Goal: Transaction & Acquisition: Purchase product/service

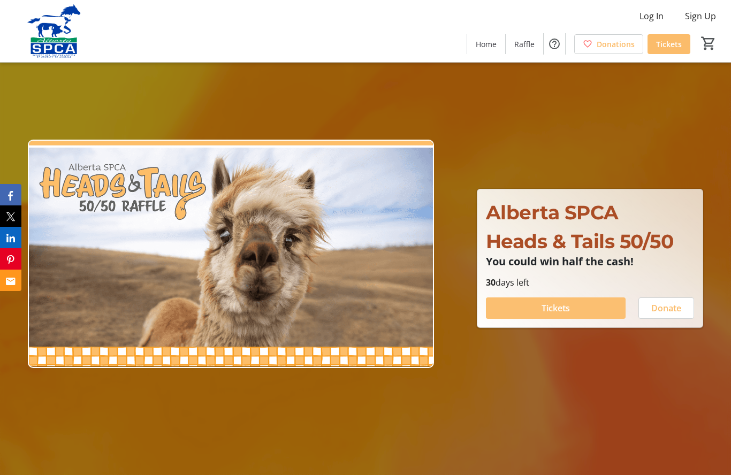
click at [557, 314] on span "Tickets" at bounding box center [555, 308] width 28 height 13
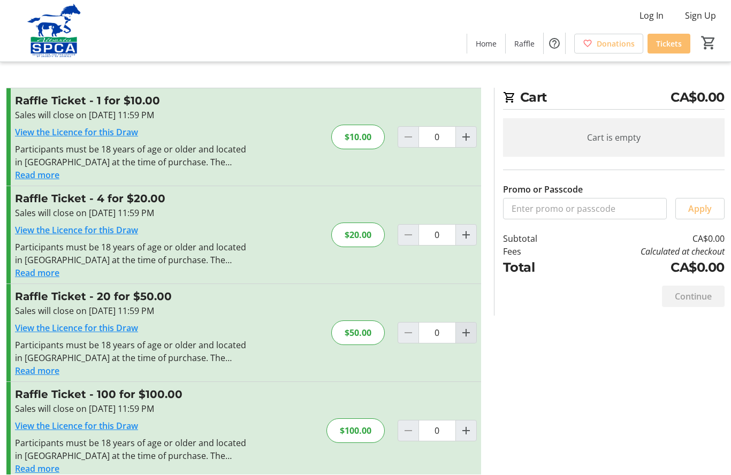
click at [464, 332] on mat-icon "Increment by one" at bounding box center [465, 333] width 13 height 13
type input "1"
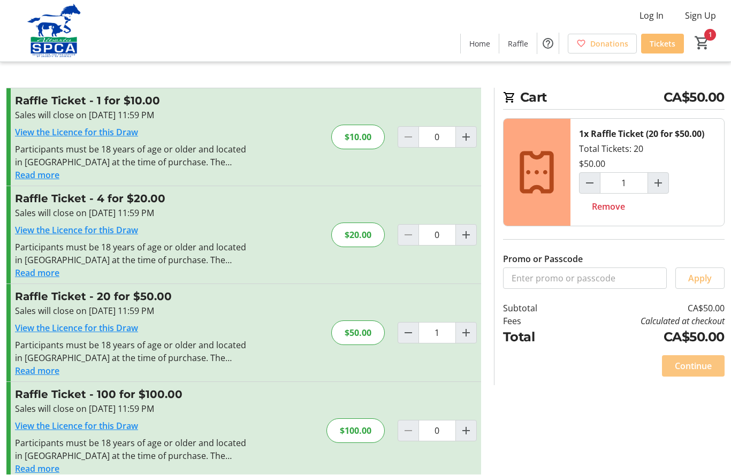
click at [696, 365] on span "Continue" at bounding box center [692, 366] width 37 height 13
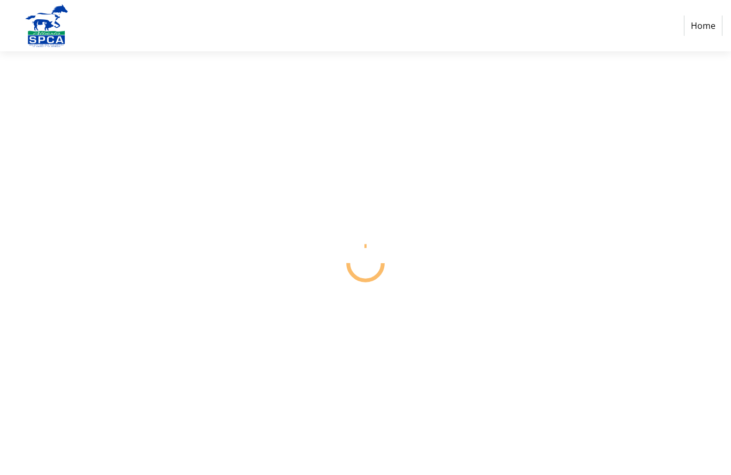
select select "CA"
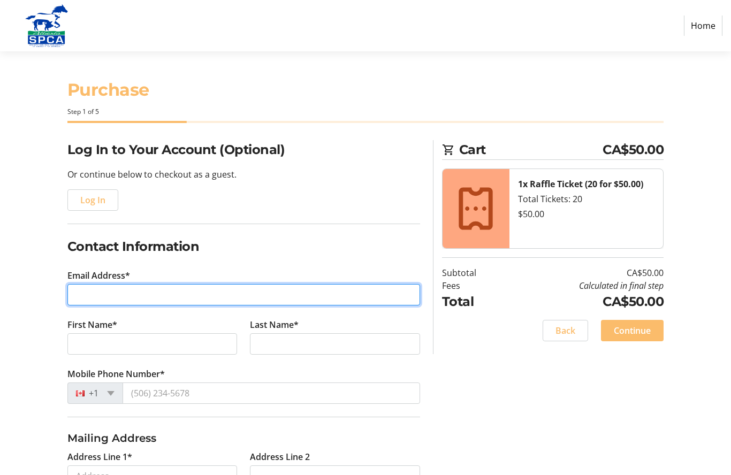
click at [132, 293] on input "Email Address*" at bounding box center [243, 294] width 352 height 21
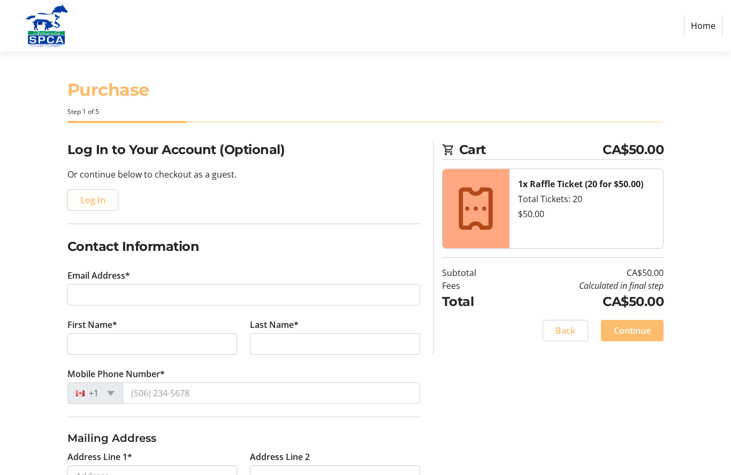
click at [92, 189] on span "button" at bounding box center [93, 200] width 50 height 26
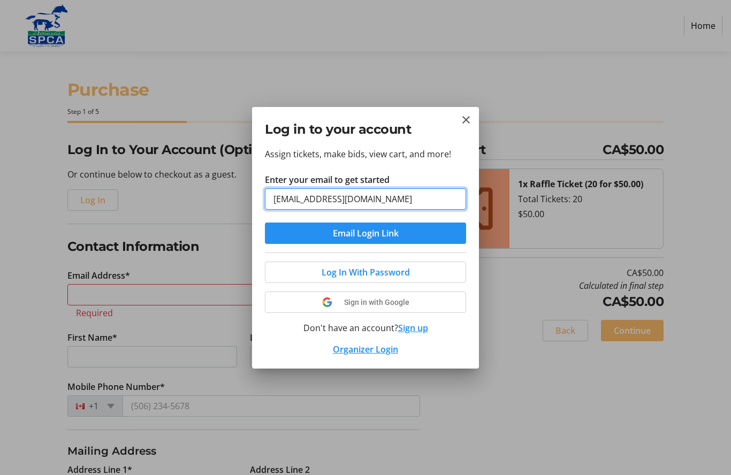
type input "[EMAIL_ADDRESS][DOMAIN_NAME]"
click at [377, 231] on span "Email Login Link" at bounding box center [366, 233] width 66 height 13
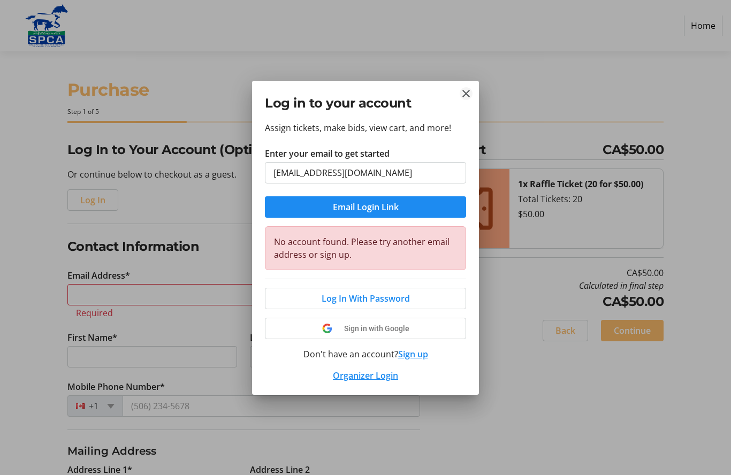
click at [467, 91] on mat-icon "Close" at bounding box center [465, 93] width 13 height 13
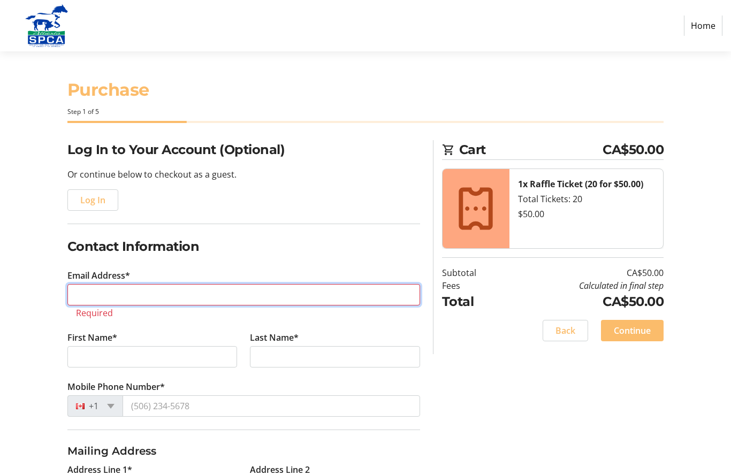
click at [120, 289] on input "Email Address*" at bounding box center [243, 294] width 352 height 21
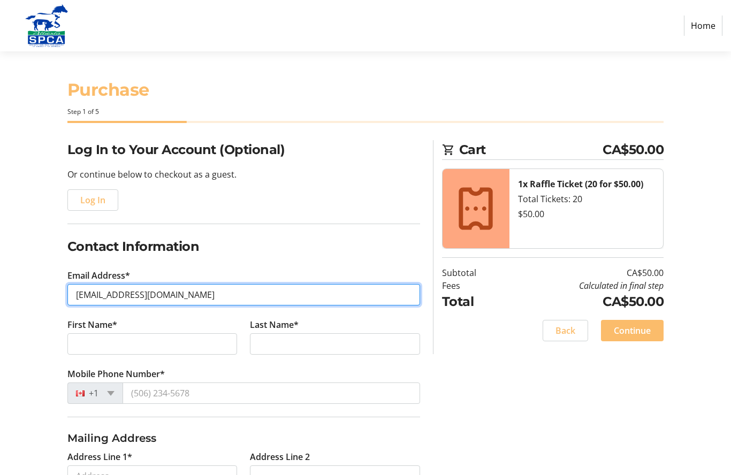
type input "[EMAIL_ADDRESS][DOMAIN_NAME]"
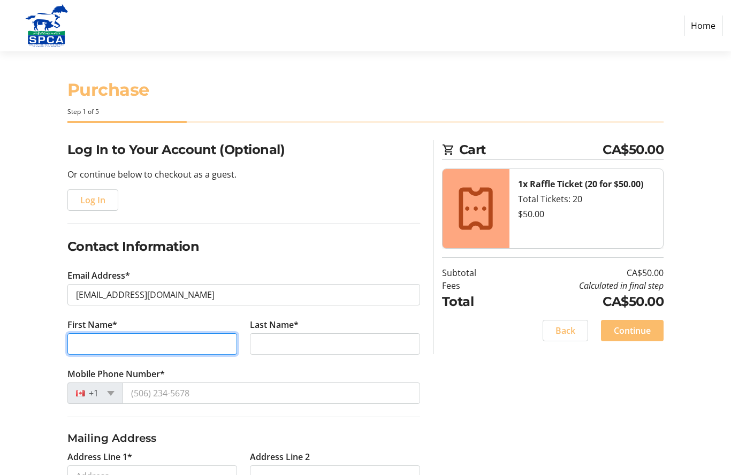
click at [129, 339] on input "First Name*" at bounding box center [152, 343] width 170 height 21
type input "[PERSON_NAME]"
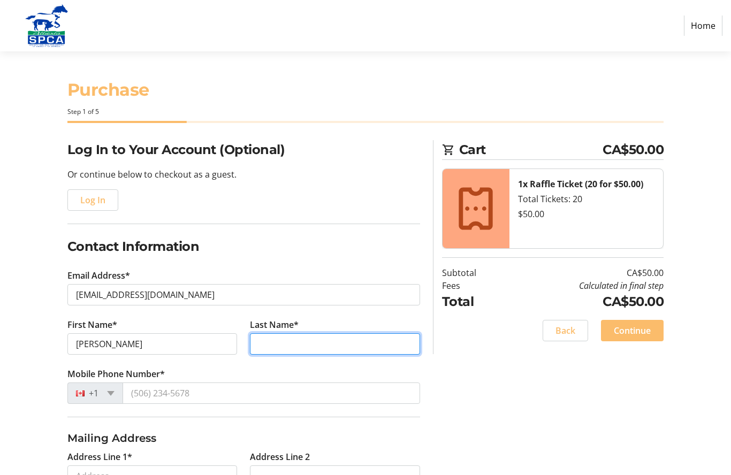
click at [288, 344] on input "Last Name*" at bounding box center [335, 343] width 170 height 21
type input "[PERSON_NAME]"
click at [112, 390] on div "+1" at bounding box center [95, 392] width 56 height 21
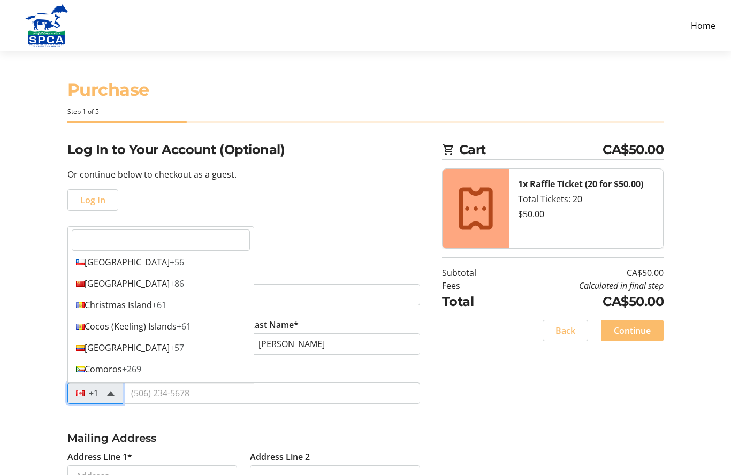
scroll to position [902, 0]
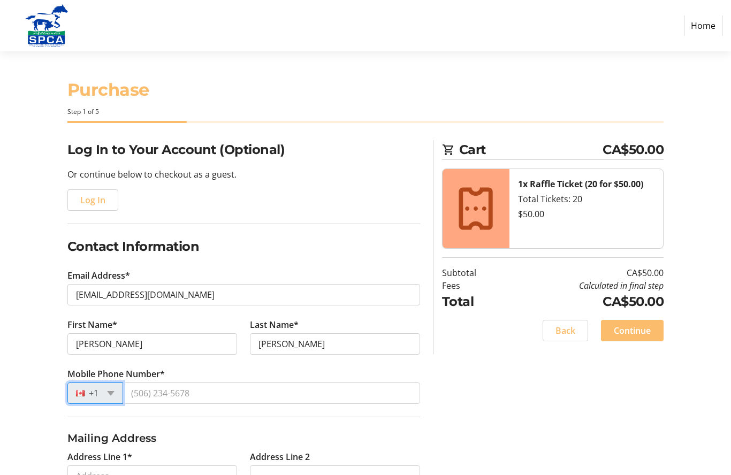
click at [397, 250] on h2 "Contact Information" at bounding box center [243, 246] width 352 height 19
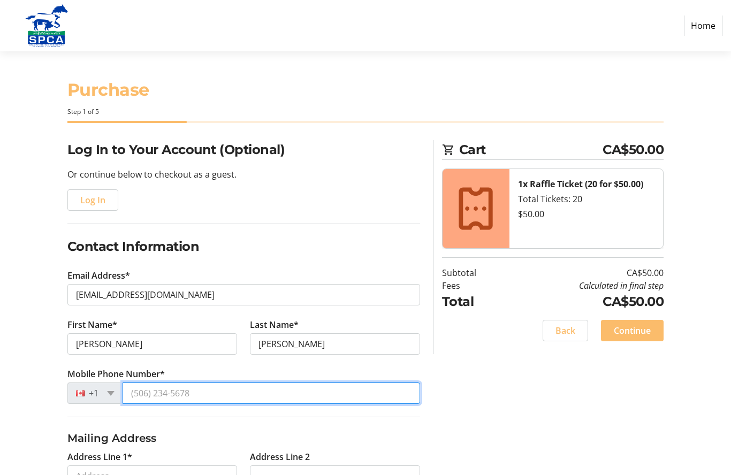
click at [147, 392] on input "Mobile Phone Number*" at bounding box center [270, 392] width 297 height 21
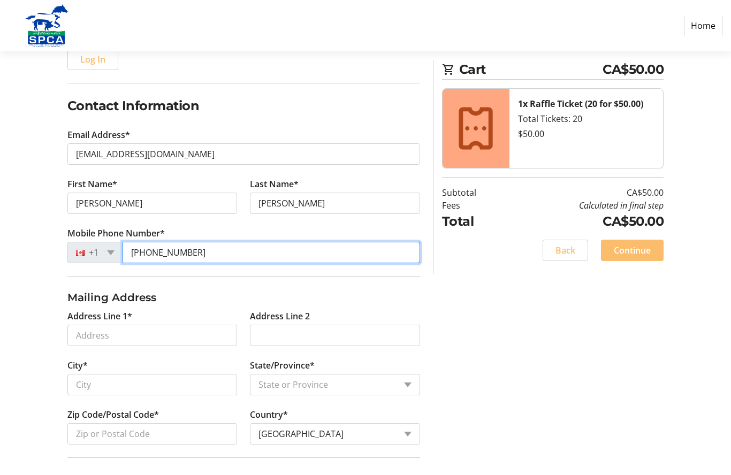
scroll to position [161, 0]
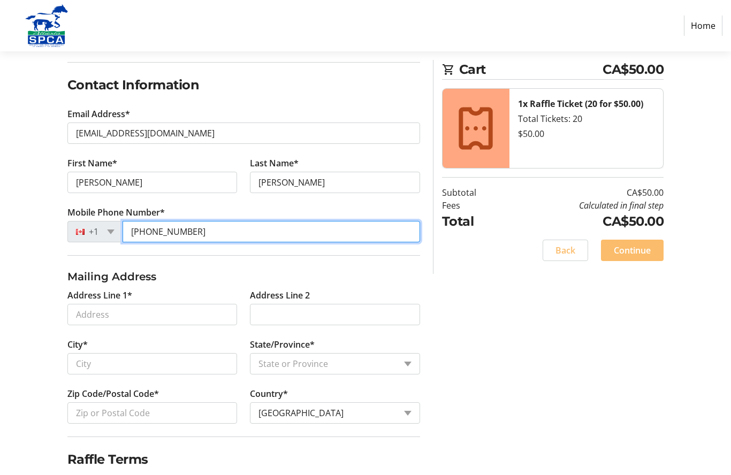
type input "[PHONE_NUMBER]"
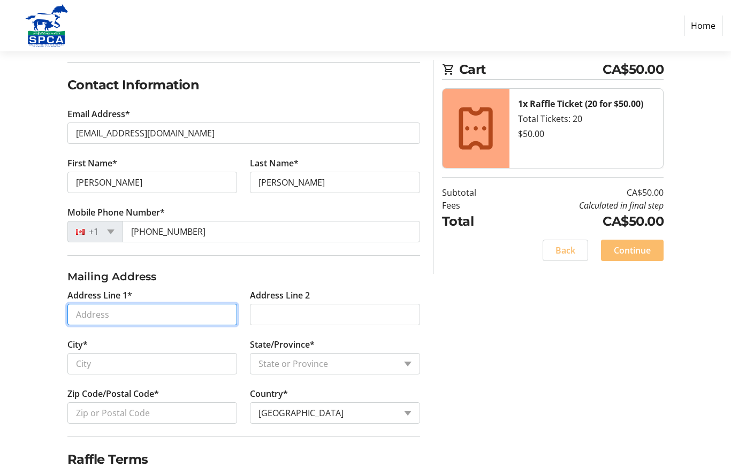
click at [137, 317] on input "Address Line 1*" at bounding box center [152, 314] width 170 height 21
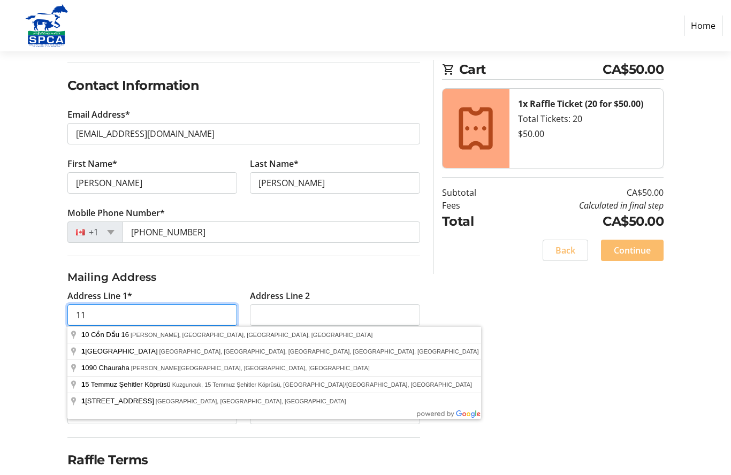
scroll to position [203, 0]
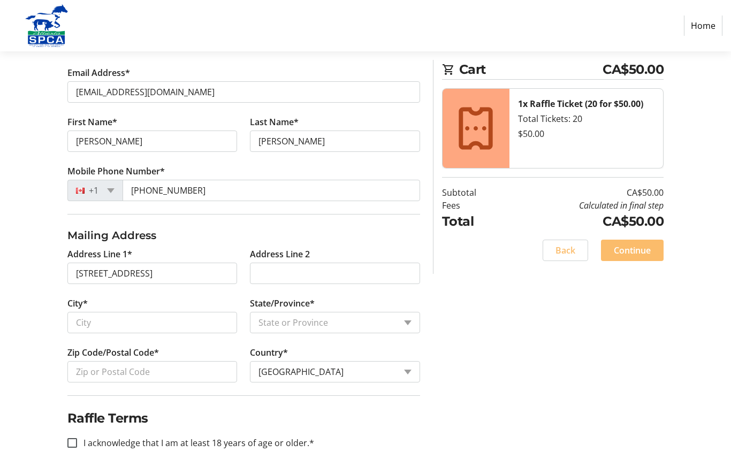
type input "11 Sceptre Close Northwest"
type input "[GEOGRAPHIC_DATA]"
select select "AB"
type input "T3L 1X8"
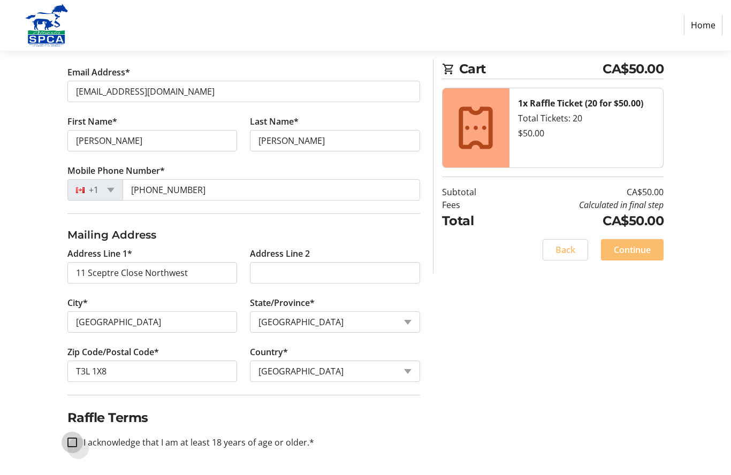
click at [73, 439] on input "I acknowledge that I am at least 18 years of age or older.*" at bounding box center [72, 443] width 10 height 10
checkbox input "true"
click at [635, 252] on span "Continue" at bounding box center [631, 250] width 37 height 13
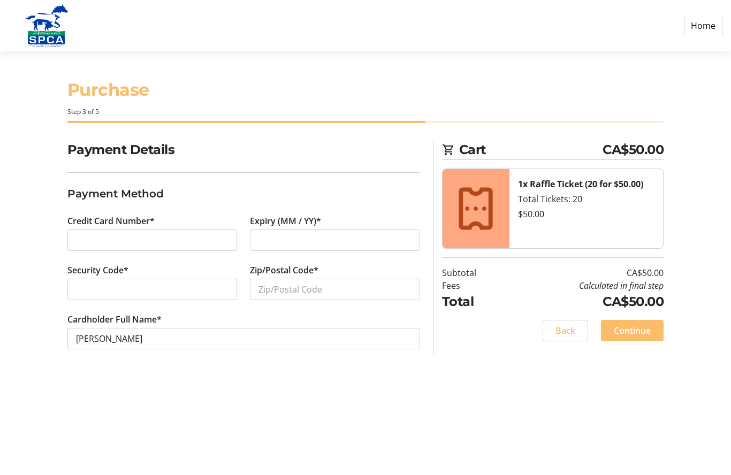
click at [126, 279] on div at bounding box center [152, 289] width 170 height 21
click at [299, 279] on input "Zip/Postal Code*" at bounding box center [335, 289] width 170 height 21
type input "T3L 1X8"
click at [632, 324] on span "Continue" at bounding box center [631, 330] width 37 height 13
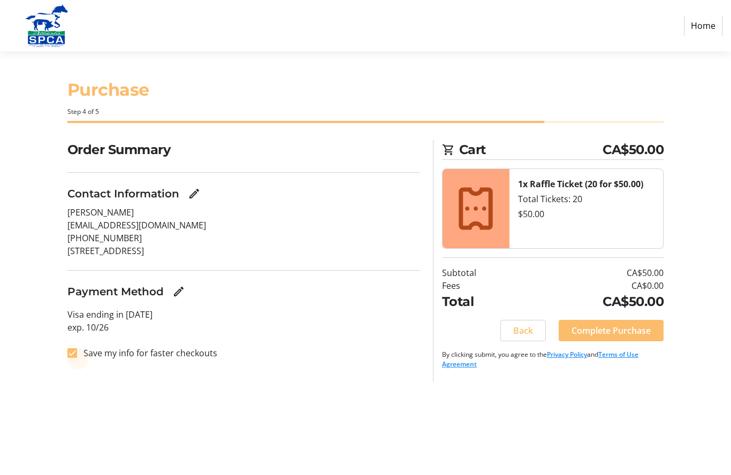
click at [72, 340] on div at bounding box center [72, 353] width 26 height 26
checkbox input "false"
click at [596, 324] on span "Complete Purchase" at bounding box center [610, 330] width 79 height 13
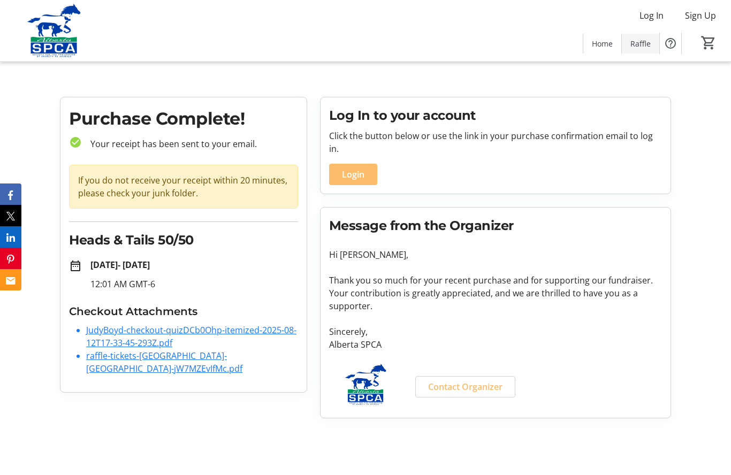
click at [643, 35] on span at bounding box center [639, 44] width 37 height 26
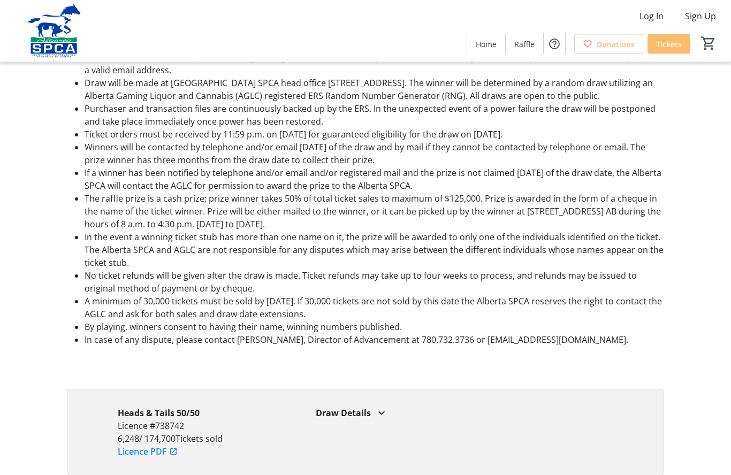
scroll to position [821, 0]
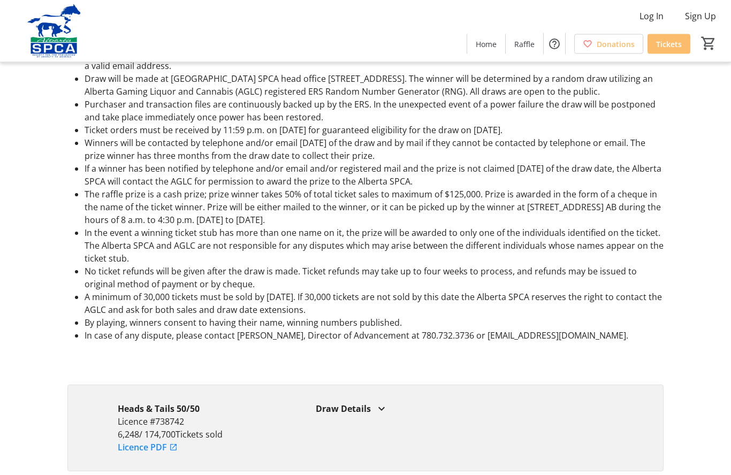
click at [385, 403] on mat-icon at bounding box center [381, 409] width 13 height 13
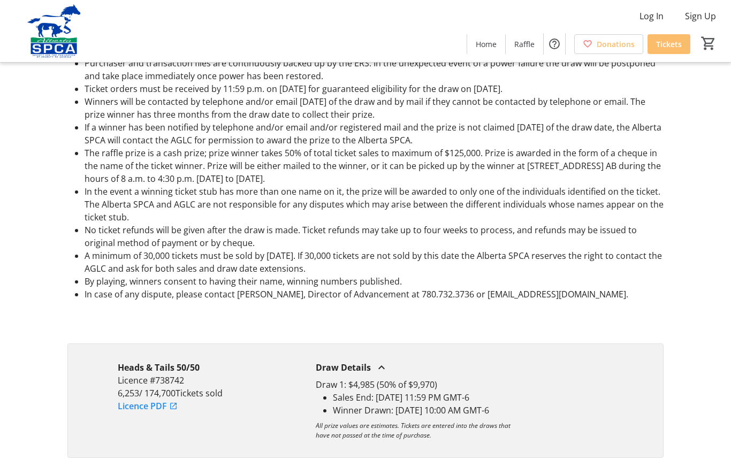
scroll to position [890, 0]
